Goal: Task Accomplishment & Management: Complete application form

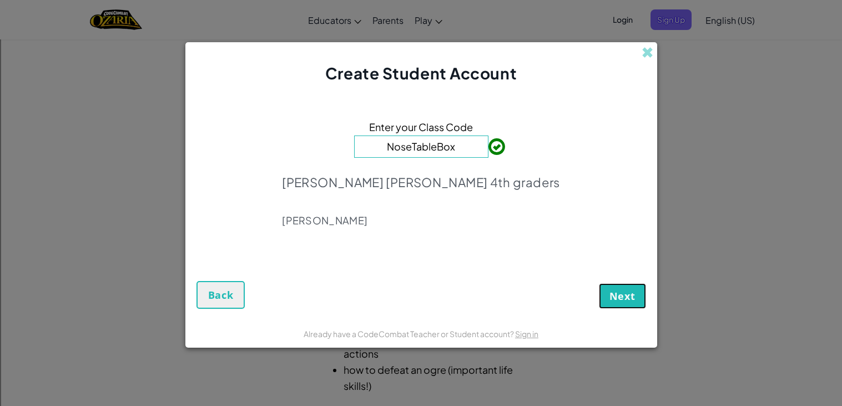
click at [634, 293] on span "Next" at bounding box center [623, 295] width 26 height 13
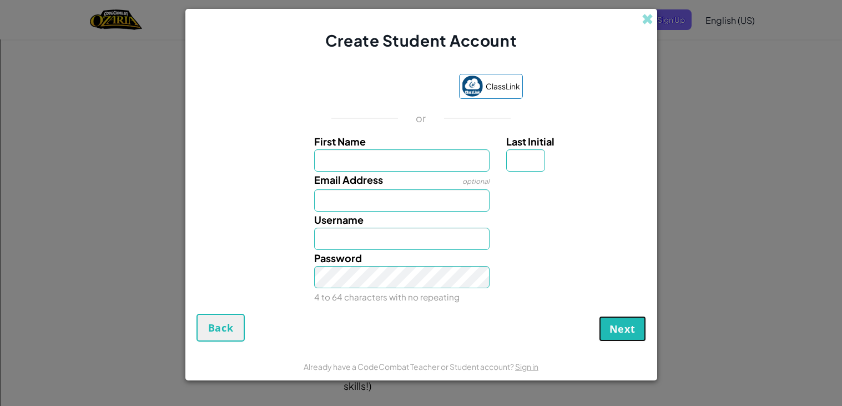
click at [635, 337] on button "Next" at bounding box center [622, 329] width 47 height 26
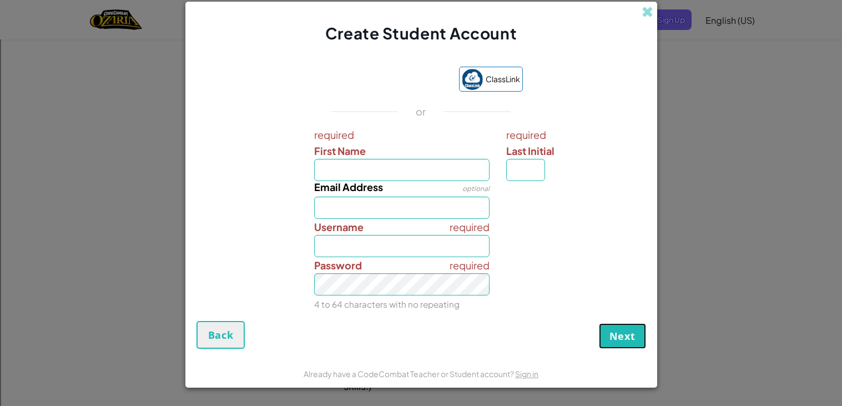
click at [626, 338] on span "Next" at bounding box center [623, 335] width 26 height 13
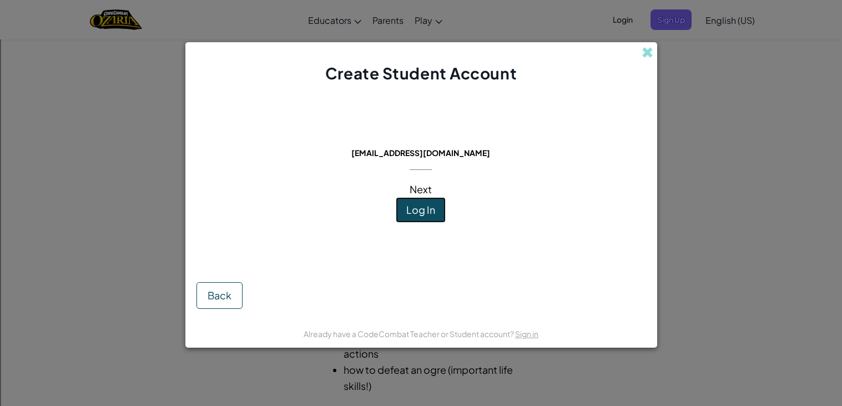
click at [443, 220] on button "Log In" at bounding box center [421, 210] width 50 height 26
